Goal: Find specific page/section: Find specific page/section

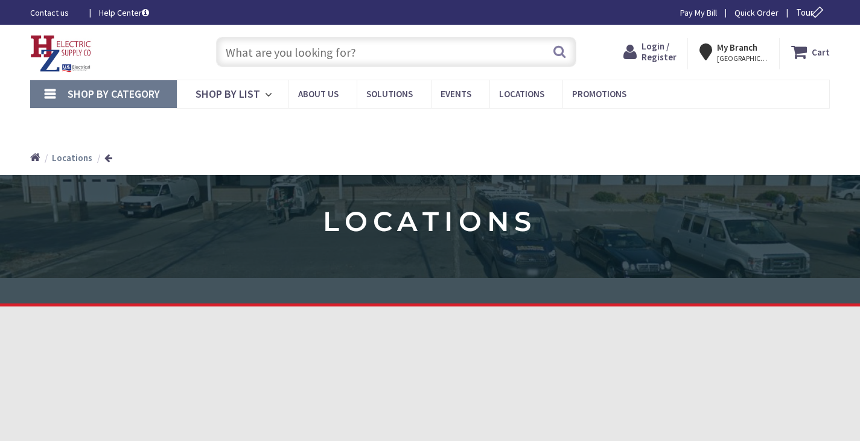
type input "[GEOGRAPHIC_DATA]"
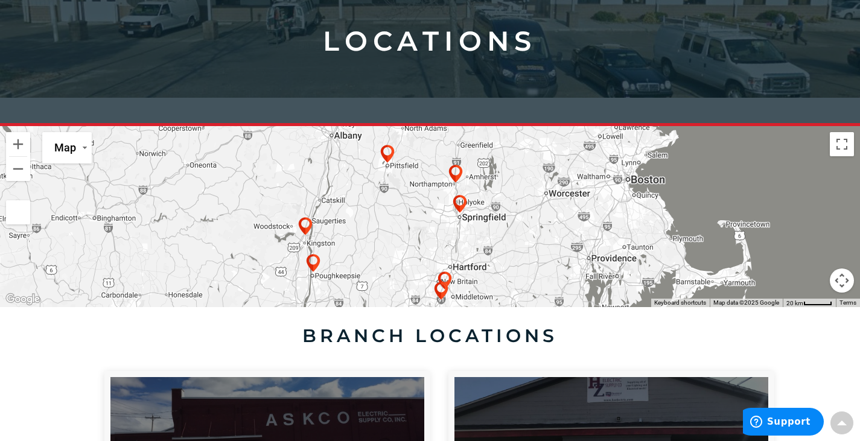
scroll to position [181, 0]
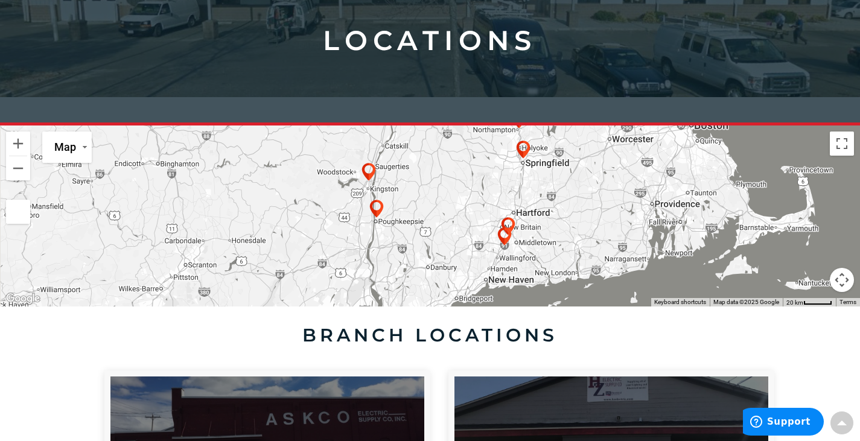
drag, startPoint x: 266, startPoint y: 200, endPoint x: 299, endPoint y: 160, distance: 52.0
click at [297, 160] on div at bounding box center [430, 216] width 860 height 181
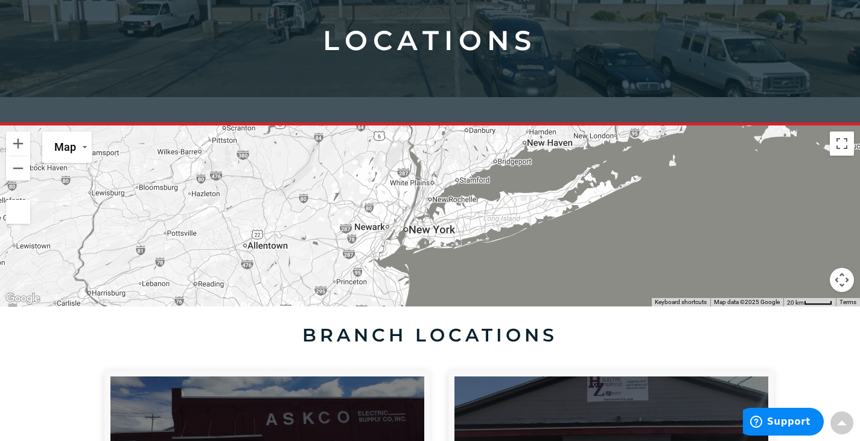
drag, startPoint x: 245, startPoint y: 271, endPoint x: 263, endPoint y: 155, distance: 117.3
click at [263, 155] on div at bounding box center [430, 216] width 860 height 181
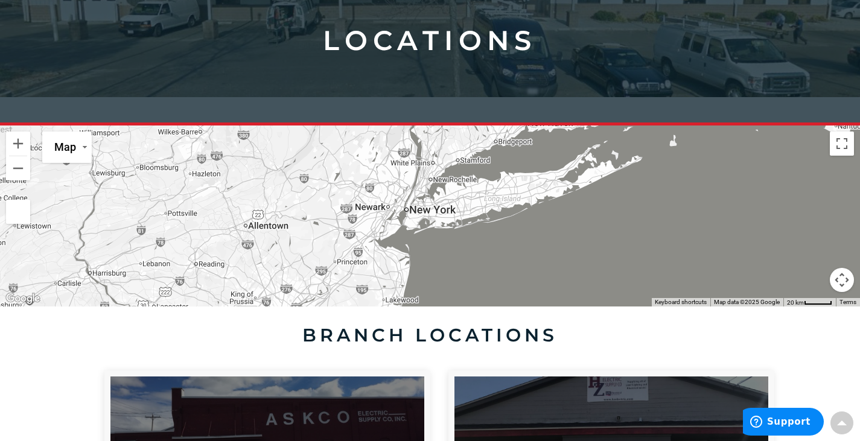
drag, startPoint x: 252, startPoint y: 229, endPoint x: 265, endPoint y: 136, distance: 94.4
click at [265, 136] on div at bounding box center [430, 216] width 860 height 181
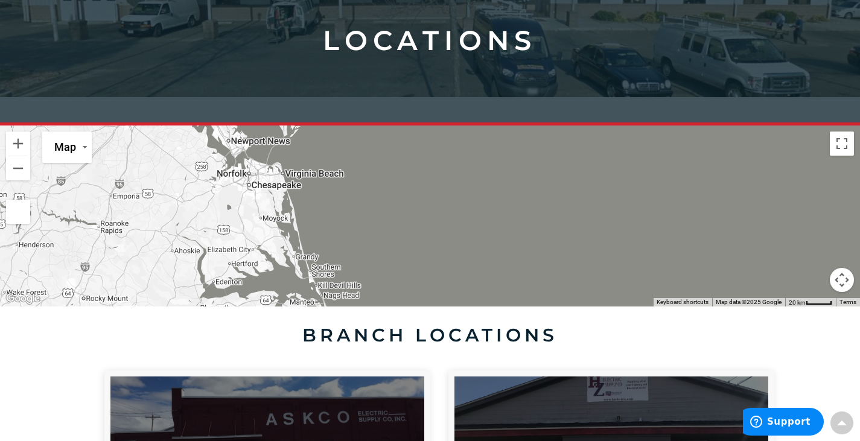
drag, startPoint x: 242, startPoint y: 216, endPoint x: 235, endPoint y: 168, distance: 47.7
click at [235, 168] on div at bounding box center [430, 216] width 860 height 181
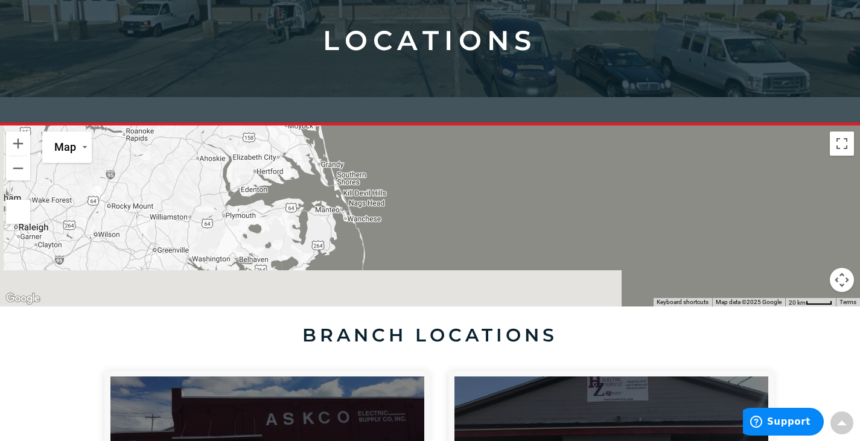
drag, startPoint x: 210, startPoint y: 204, endPoint x: 520, endPoint y: 154, distance: 313.8
click at [513, 151] on div at bounding box center [430, 216] width 860 height 181
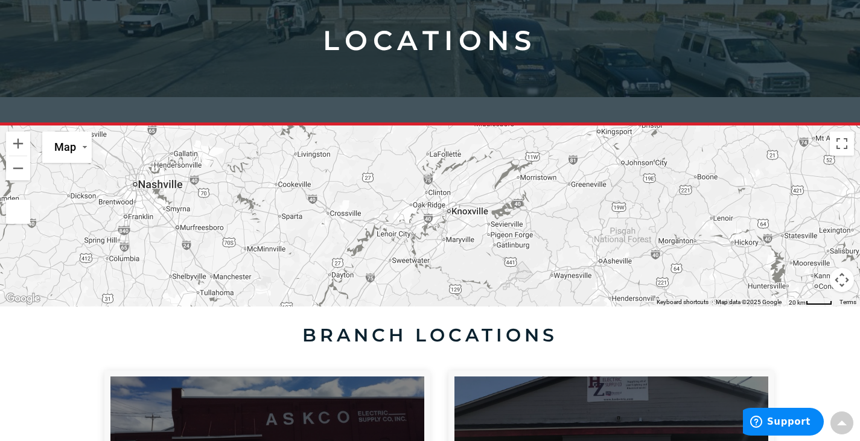
drag, startPoint x: 361, startPoint y: 252, endPoint x: 387, endPoint y: 366, distance: 117.0
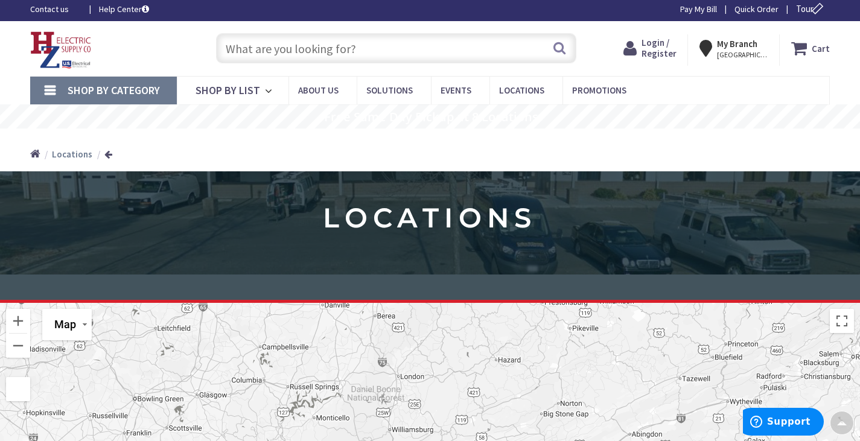
scroll to position [0, 0]
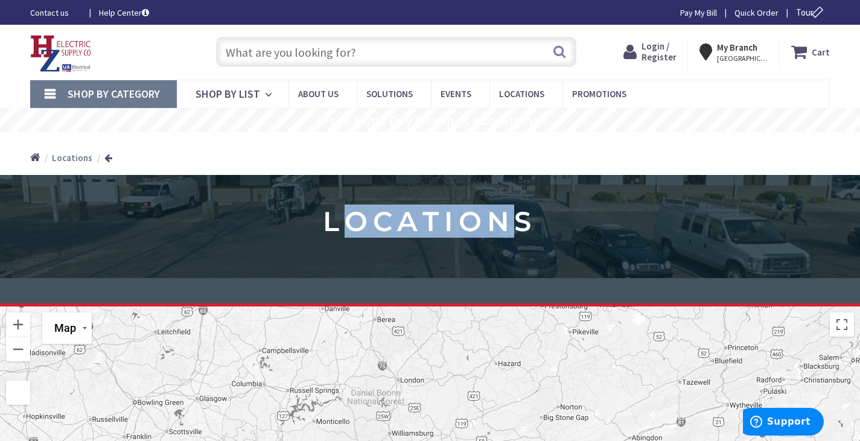
drag, startPoint x: 506, startPoint y: 229, endPoint x: 345, endPoint y: 303, distance: 177.5
click at [345, 303] on div "locations" at bounding box center [430, 239] width 860 height 129
click at [443, 354] on div at bounding box center [430, 397] width 860 height 181
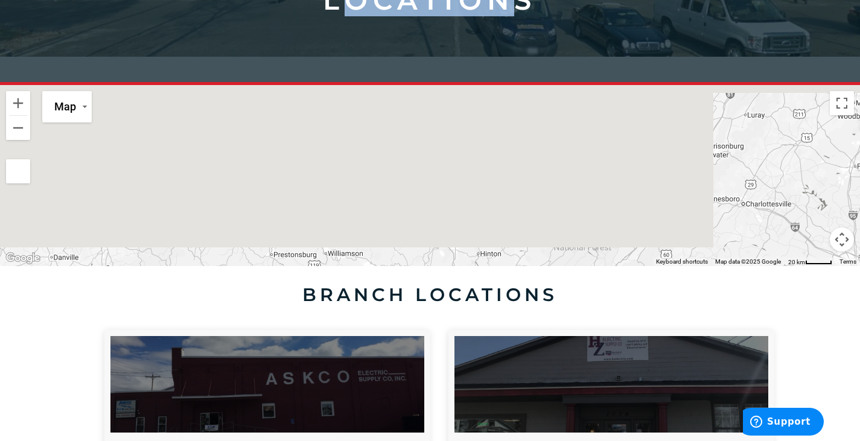
drag, startPoint x: 453, startPoint y: 365, endPoint x: 220, endPoint y: 460, distance: 252.4
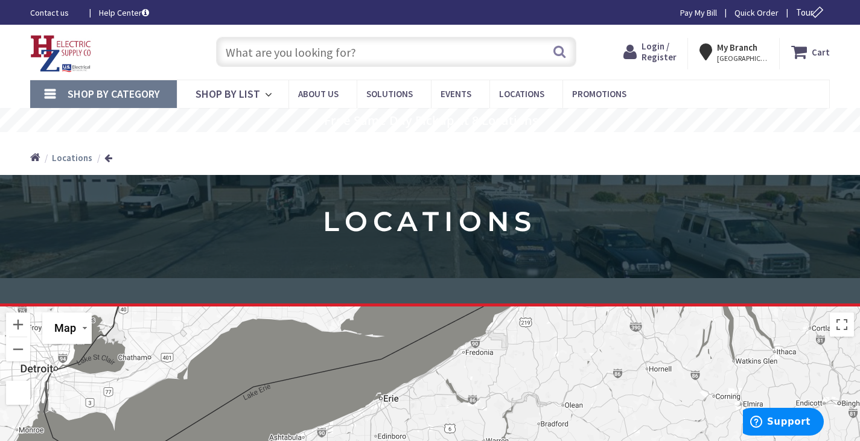
click at [303, 65] on input "text" at bounding box center [396, 52] width 360 height 30
paste input "HCC-3XU04CJ"
type input "HCC-3XU04CJ"
